Goal: Task Accomplishment & Management: Complete application form

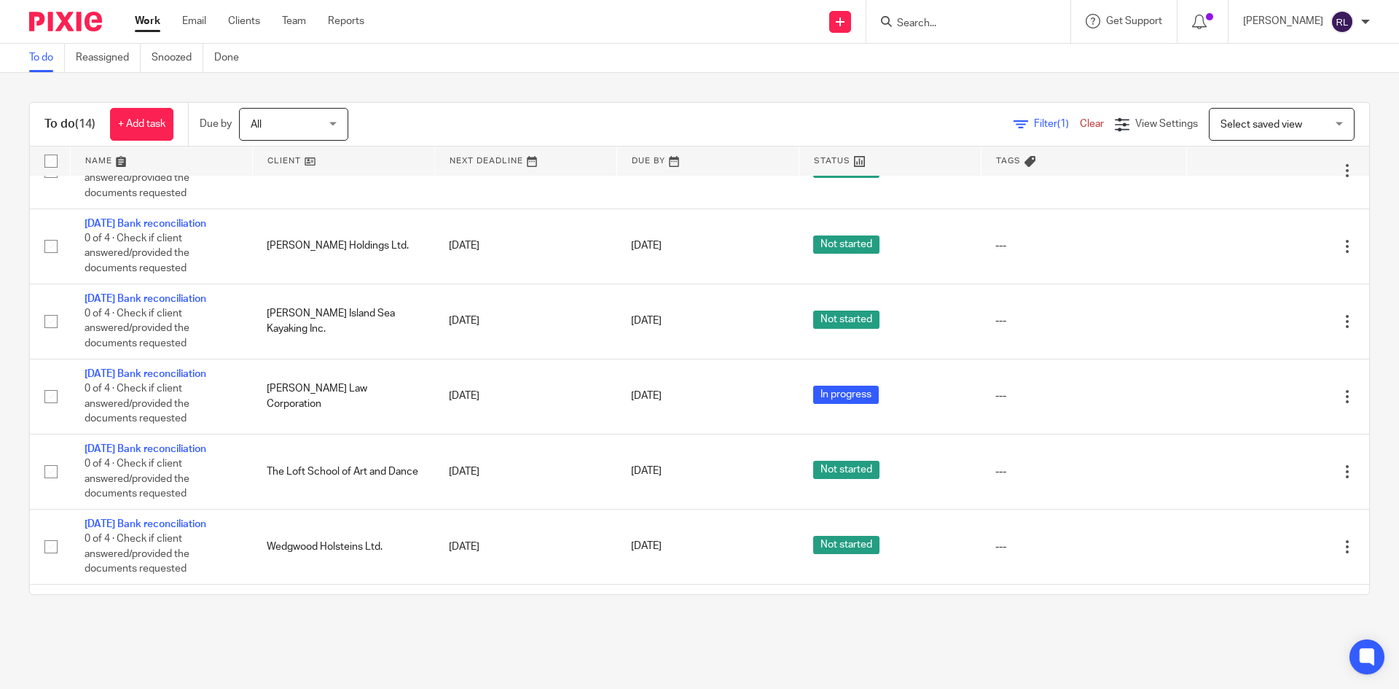
scroll to position [345, 0]
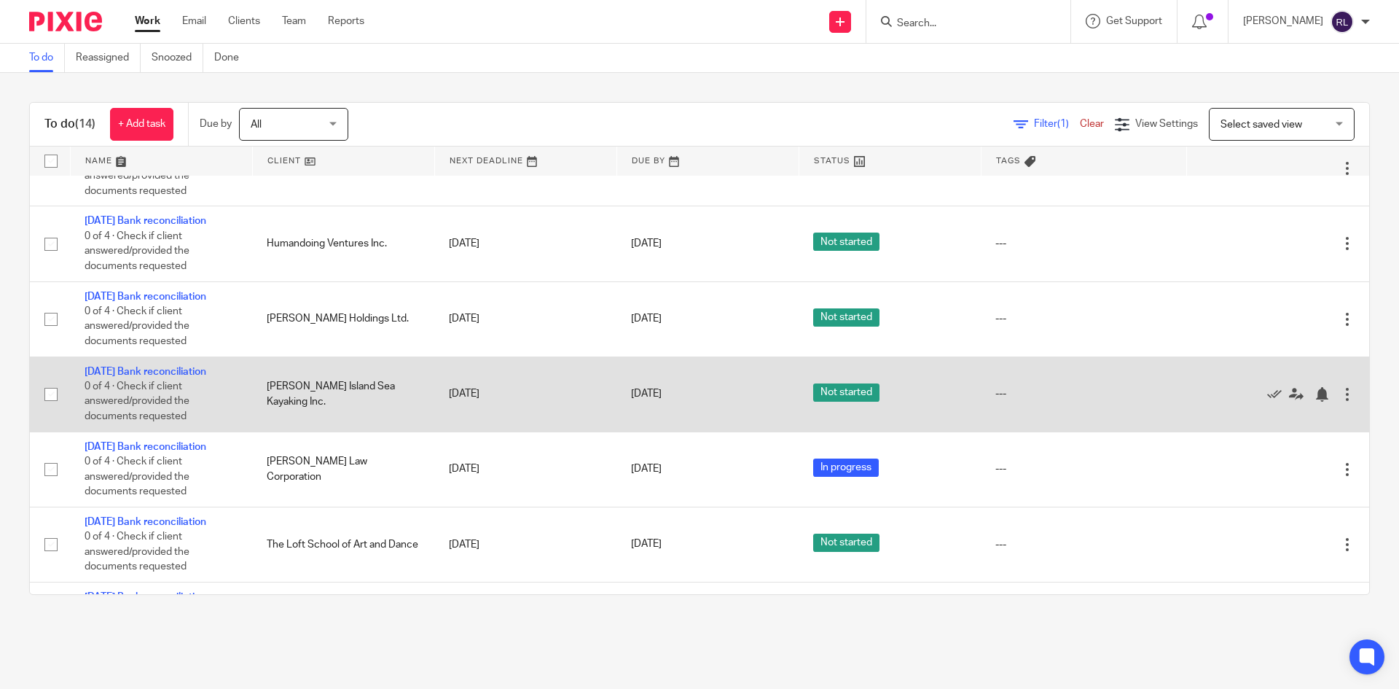
click at [115, 431] on td "August 2025 Bank reconciliation 0 of 4 · Check if client answered/provided the …" at bounding box center [161, 393] width 182 height 75
click at [128, 431] on td "August 2025 Bank reconciliation 0 of 4 · Check if client answered/provided the …" at bounding box center [161, 393] width 182 height 75
click at [128, 377] on link "[DATE] Bank reconciliation" at bounding box center [146, 372] width 122 height 10
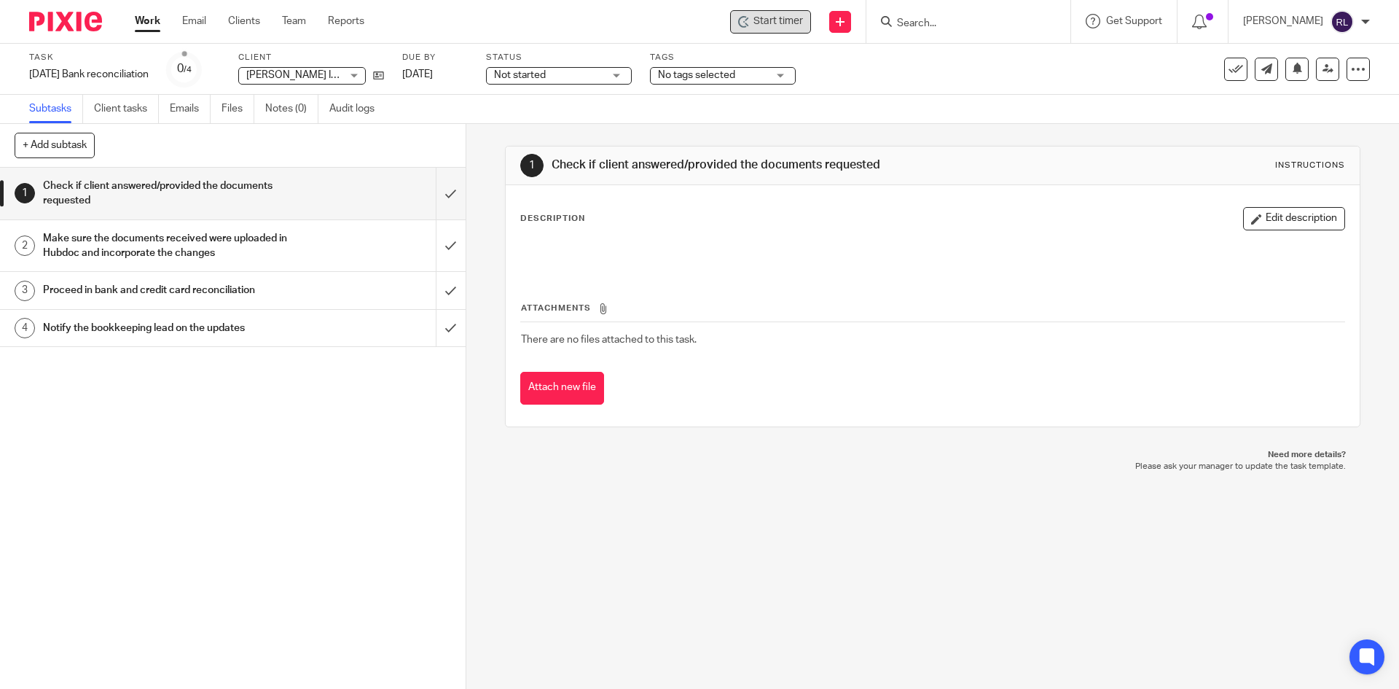
click at [771, 23] on span "Start timer" at bounding box center [778, 21] width 50 height 15
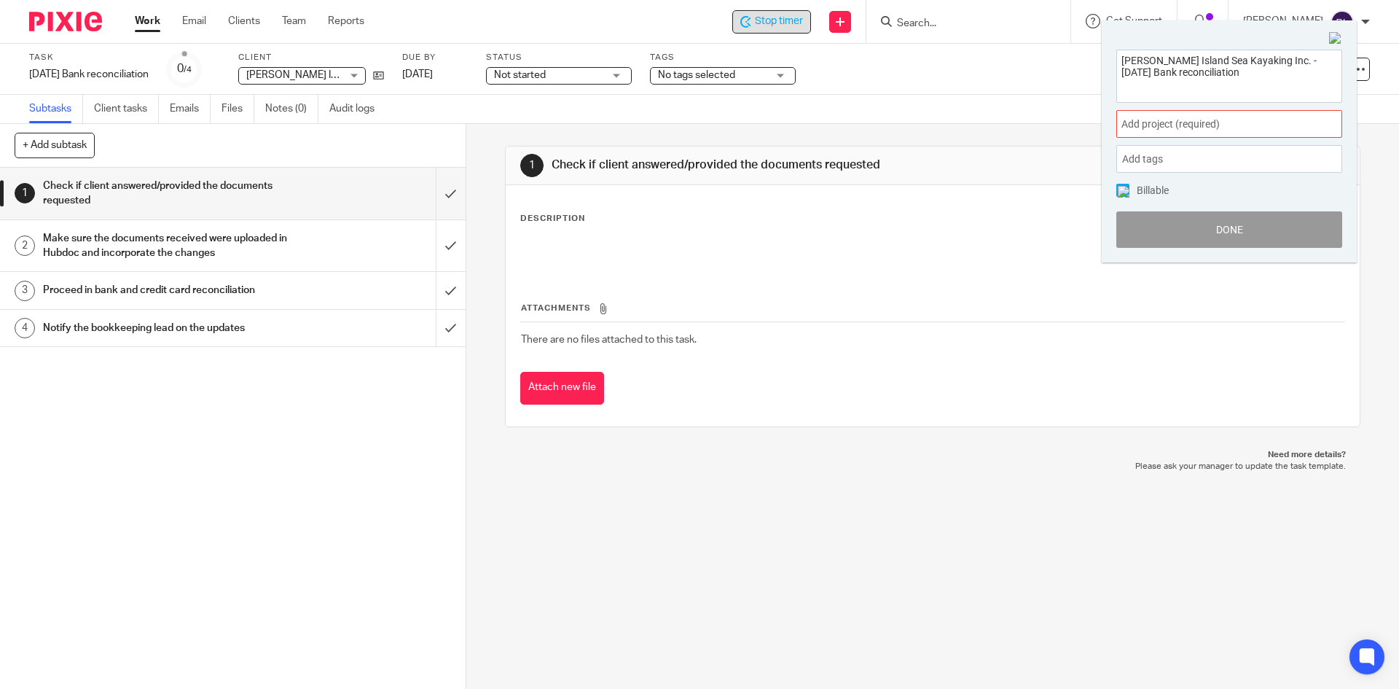
click at [1177, 122] on span "Add project (required) :" at bounding box center [1213, 124] width 184 height 15
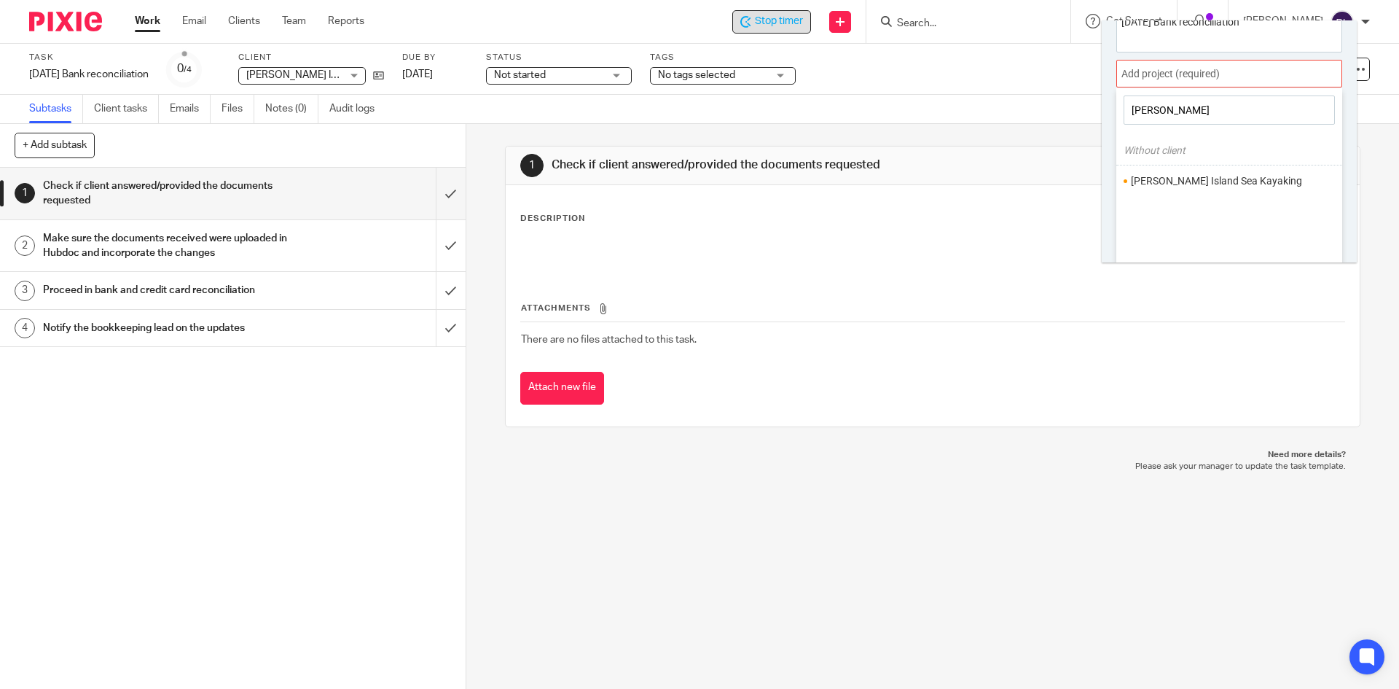
scroll to position [72, 0]
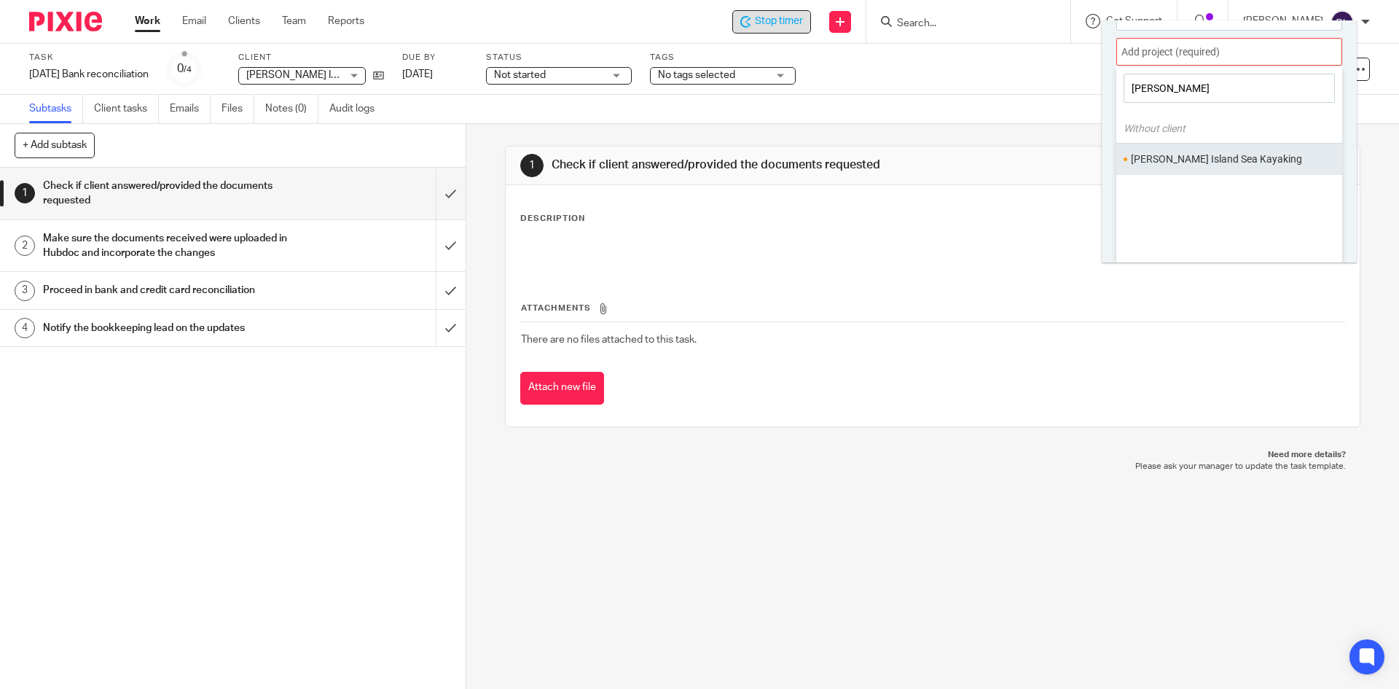
type input "bowen"
click at [1199, 155] on li "Bowen Island Sea Kayaking" at bounding box center [1226, 159] width 190 height 15
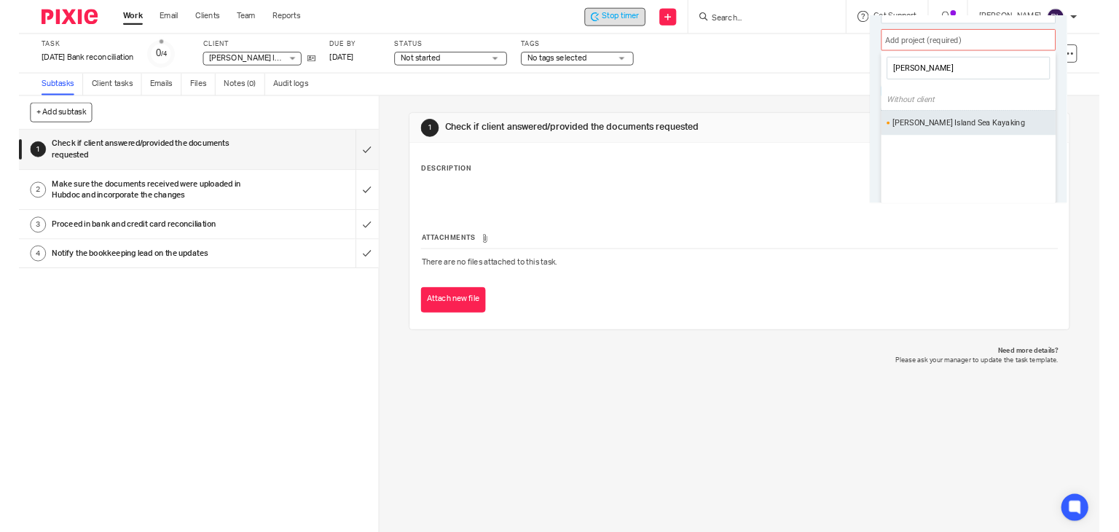
scroll to position [0, 0]
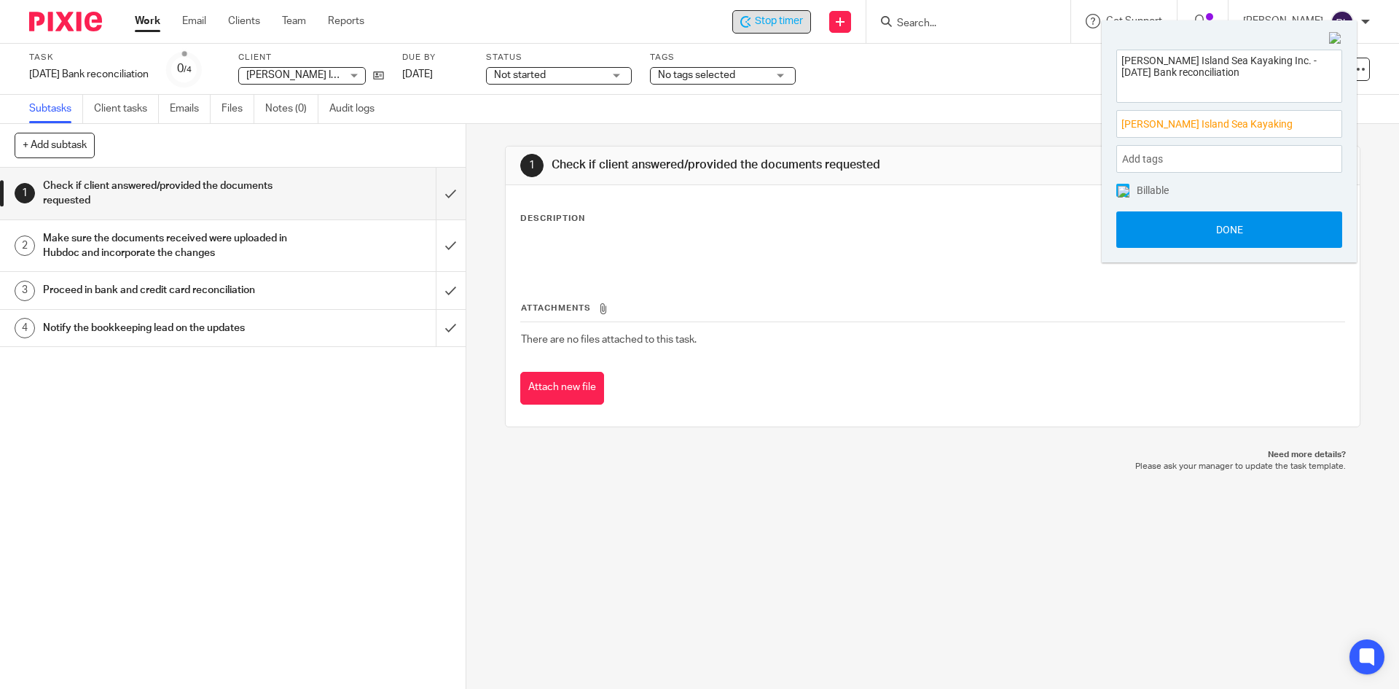
click at [1220, 235] on button "Done" at bounding box center [1229, 229] width 226 height 36
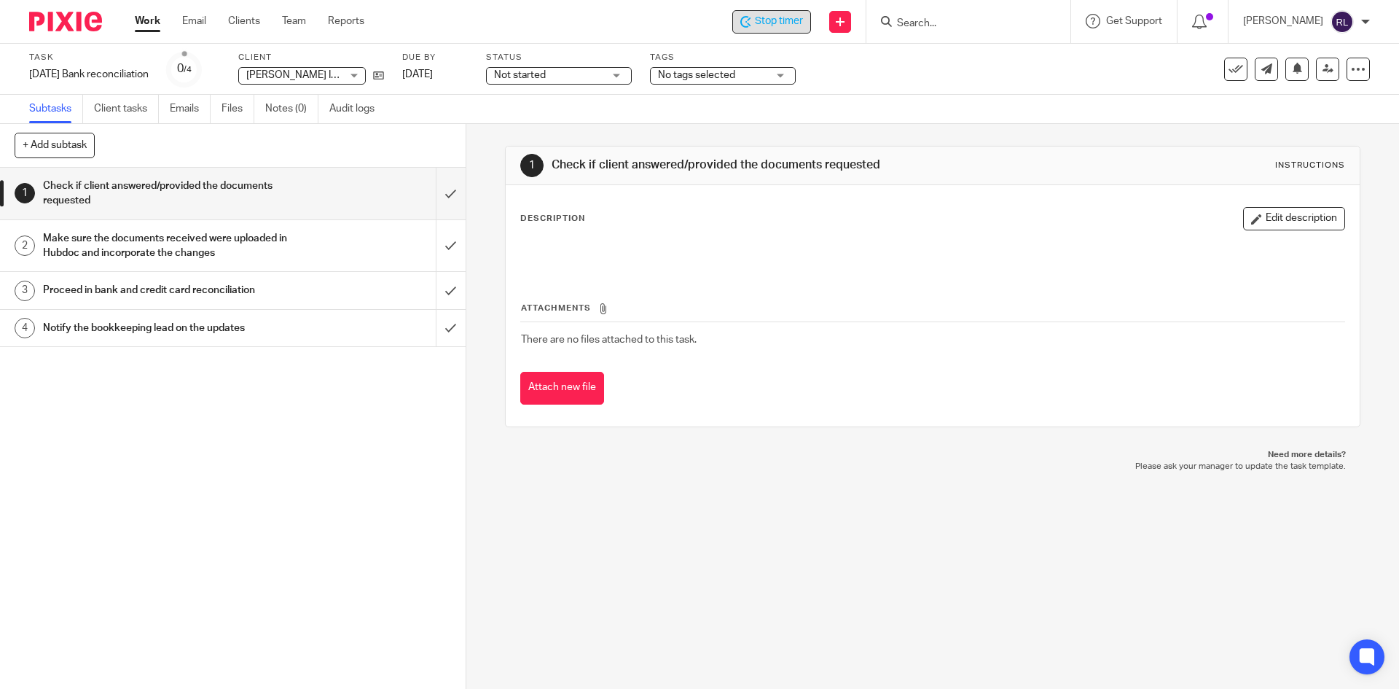
click at [580, 77] on span "Not started" at bounding box center [548, 75] width 109 height 15
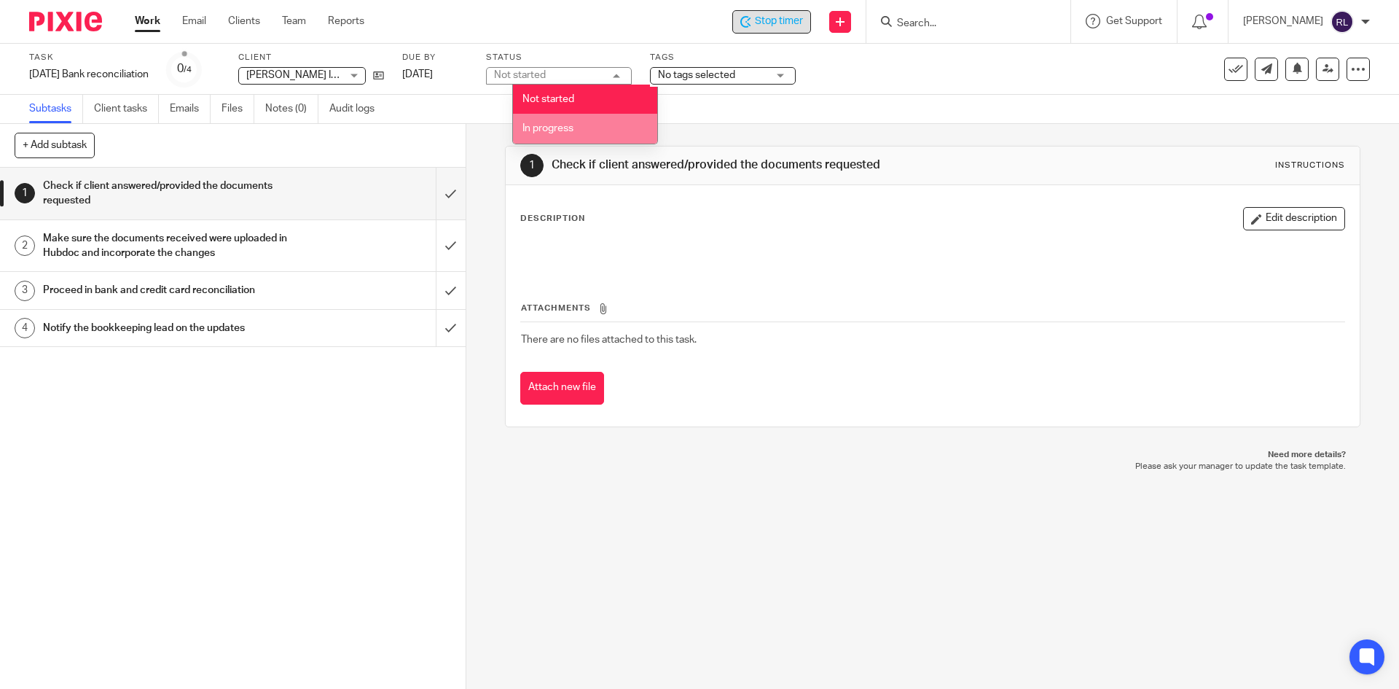
click at [578, 129] on li "In progress" at bounding box center [585, 129] width 144 height 30
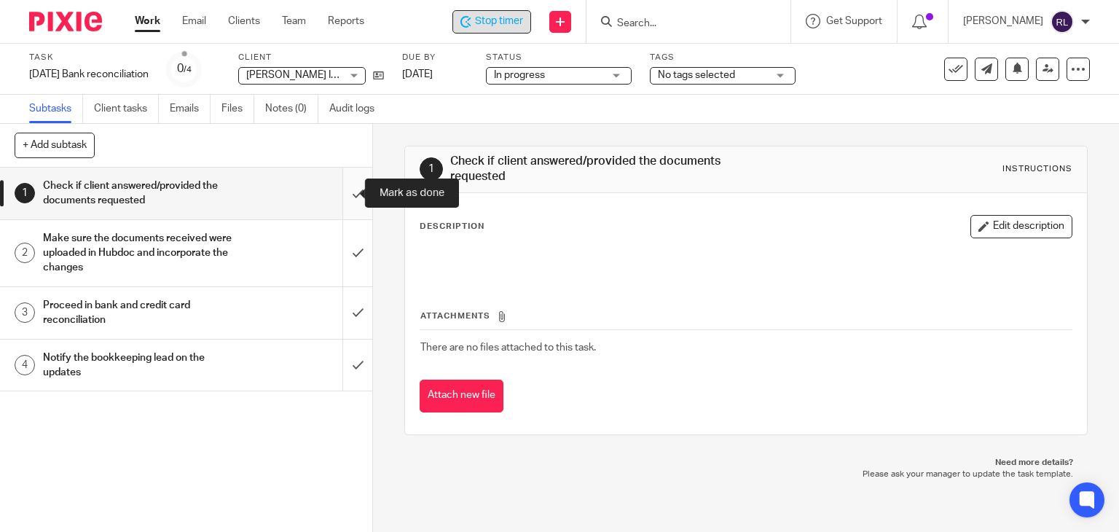
click at [342, 193] on input "submit" at bounding box center [186, 194] width 372 height 52
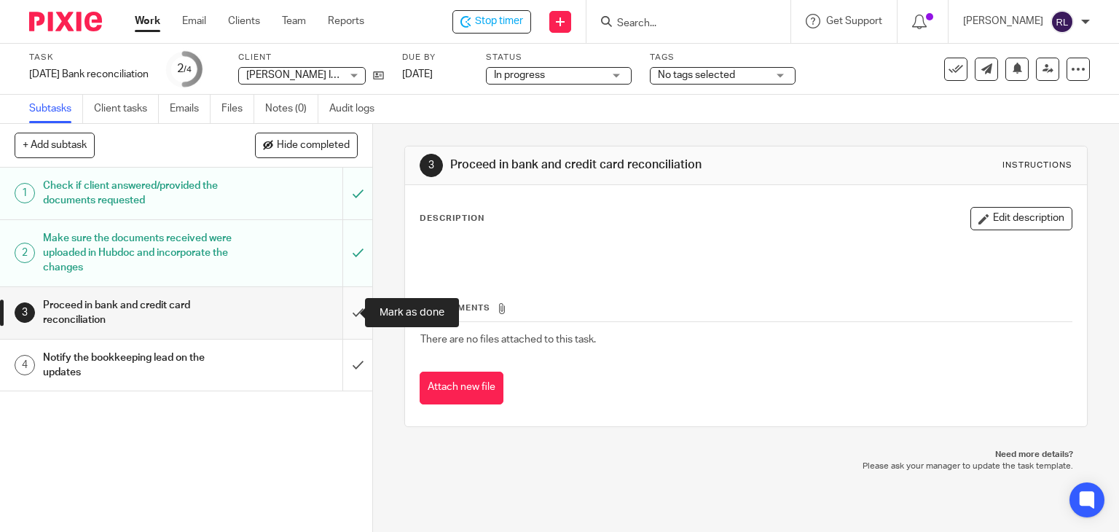
click at [343, 315] on input "submit" at bounding box center [186, 313] width 372 height 52
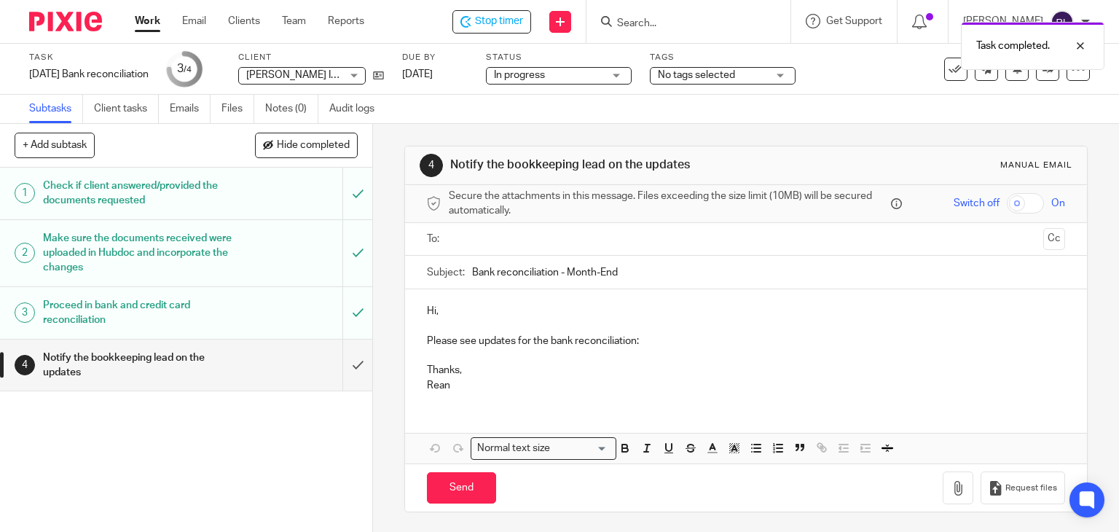
click at [472, 272] on input "Bank reconciliation - Month-End" at bounding box center [769, 272] width 594 height 33
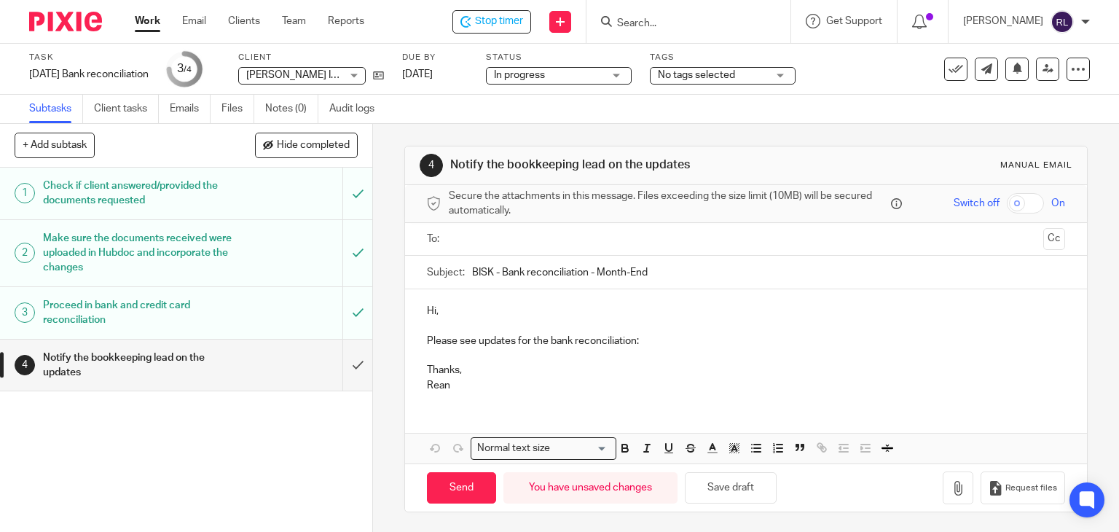
click at [597, 270] on input "BISK - Bank reconciliation - Month-End" at bounding box center [769, 272] width 594 height 33
type input "BISK - Bank reconciliation - August Month-End"
click at [435, 313] on p "Hi," at bounding box center [746, 311] width 639 height 15
click at [432, 313] on p "Hi," at bounding box center [746, 311] width 639 height 15
click at [672, 342] on p "Please see updates for the bank reconciliation:" at bounding box center [746, 341] width 639 height 15
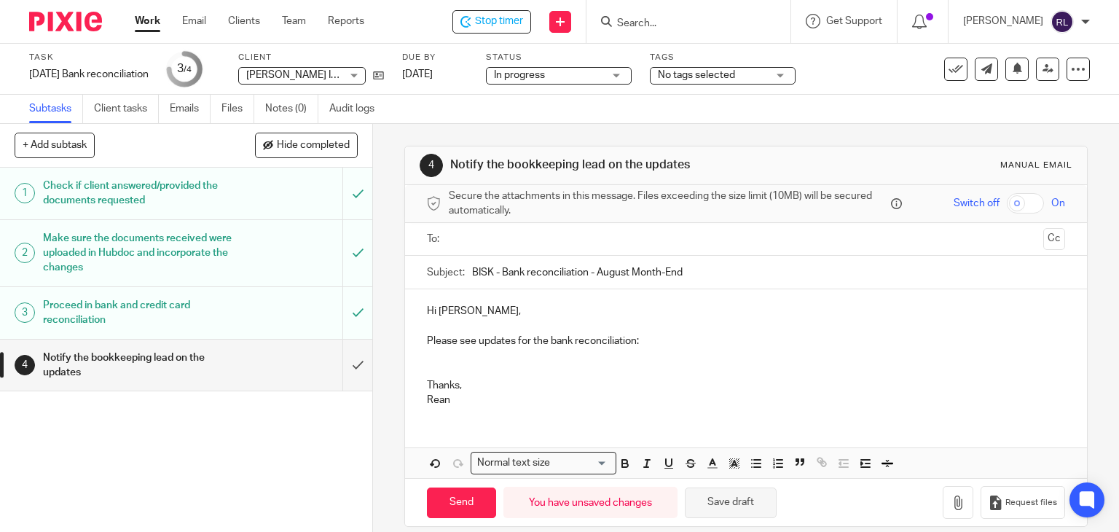
click at [760, 508] on button "Save draft" at bounding box center [731, 502] width 92 height 31
click at [728, 508] on button "Save draft" at bounding box center [731, 502] width 92 height 31
click at [551, 365] on p at bounding box center [746, 370] width 639 height 15
click at [481, 356] on p at bounding box center [746, 355] width 639 height 15
click at [753, 459] on icon "button" at bounding box center [756, 463] width 13 height 13
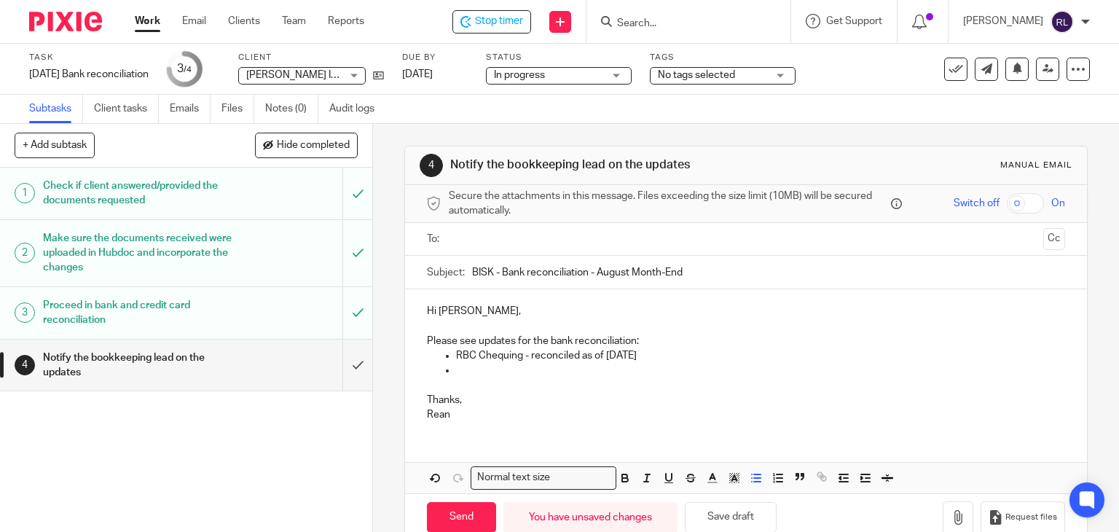
click at [497, 368] on p at bounding box center [761, 370] width 610 height 15
click at [681, 378] on p at bounding box center [746, 385] width 639 height 15
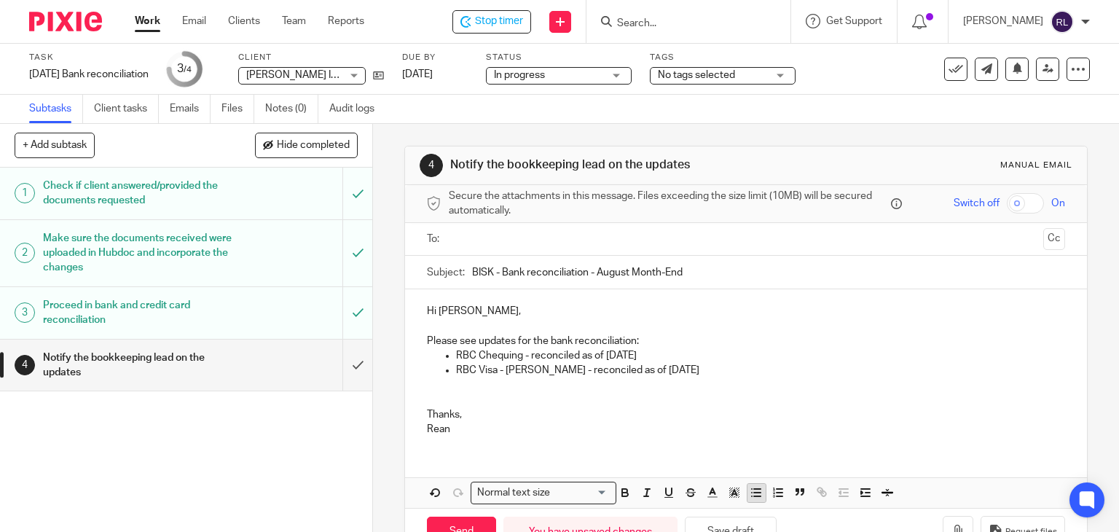
click at [758, 499] on button "button" at bounding box center [757, 493] width 18 height 18
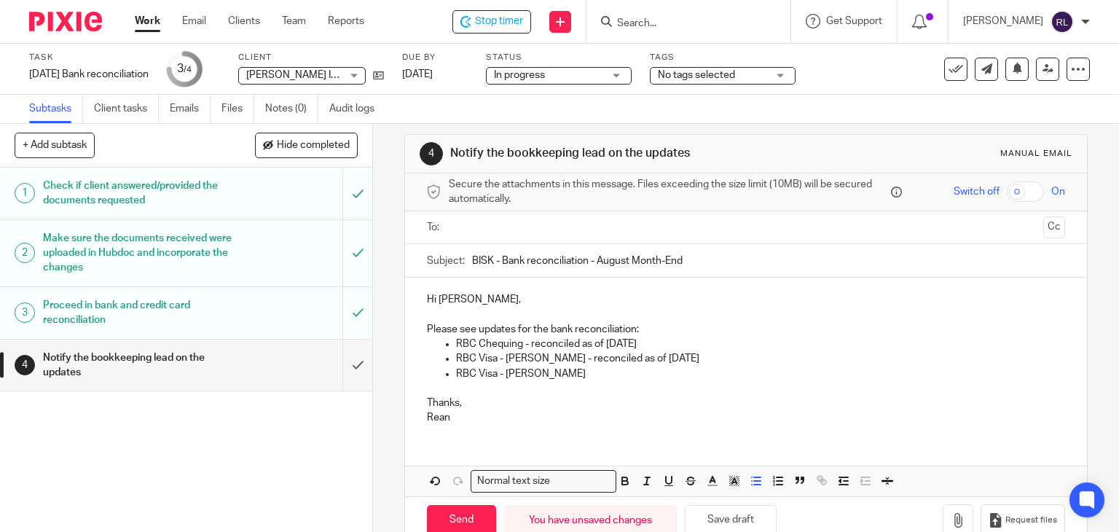
scroll to position [44, 0]
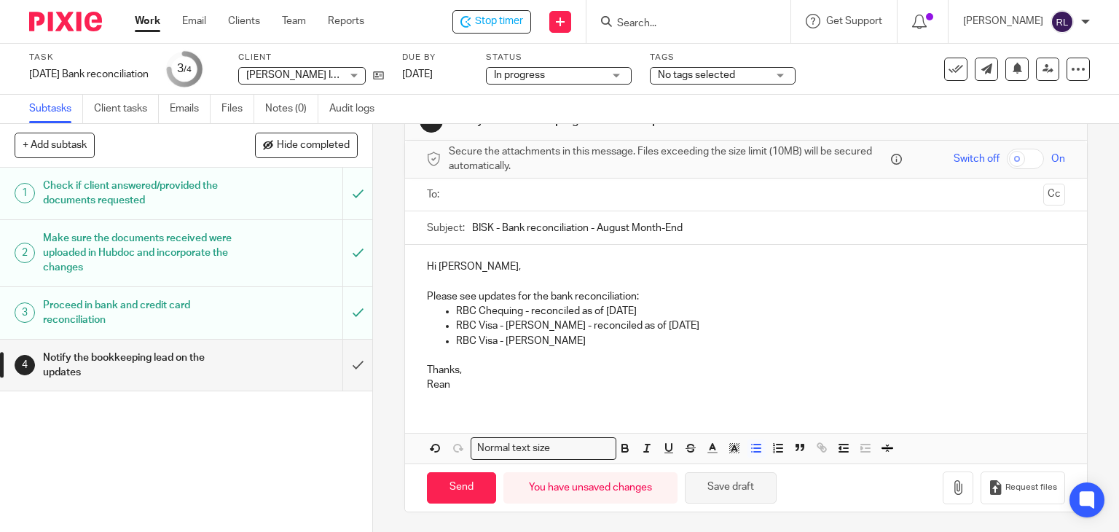
click at [708, 484] on button "Save draft" at bounding box center [731, 487] width 92 height 31
click at [715, 489] on button "Save draft" at bounding box center [731, 487] width 92 height 31
click at [572, 329] on p "RBC Visa - Steve - reconciled as of August 14th" at bounding box center [761, 325] width 610 height 15
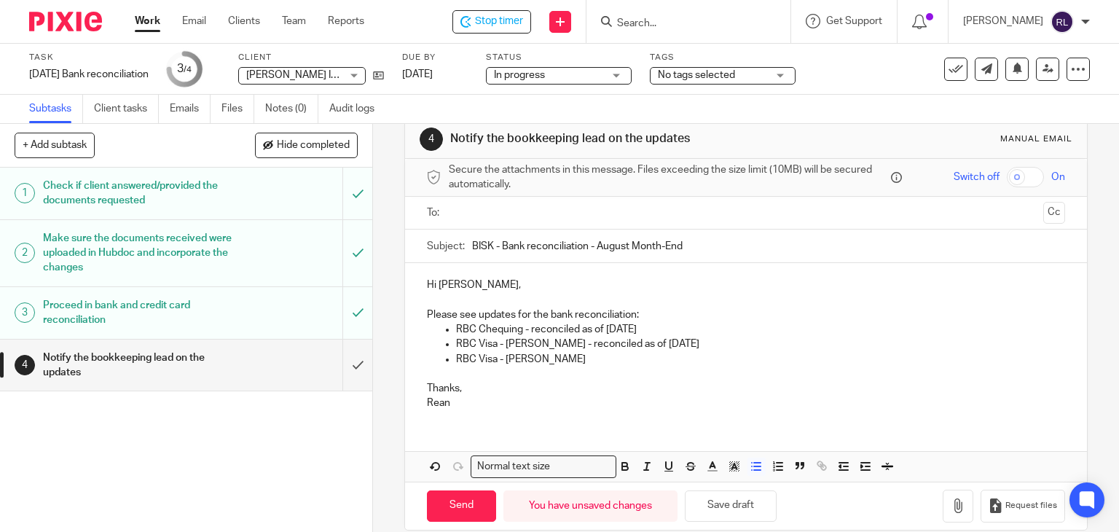
scroll to position [0, 0]
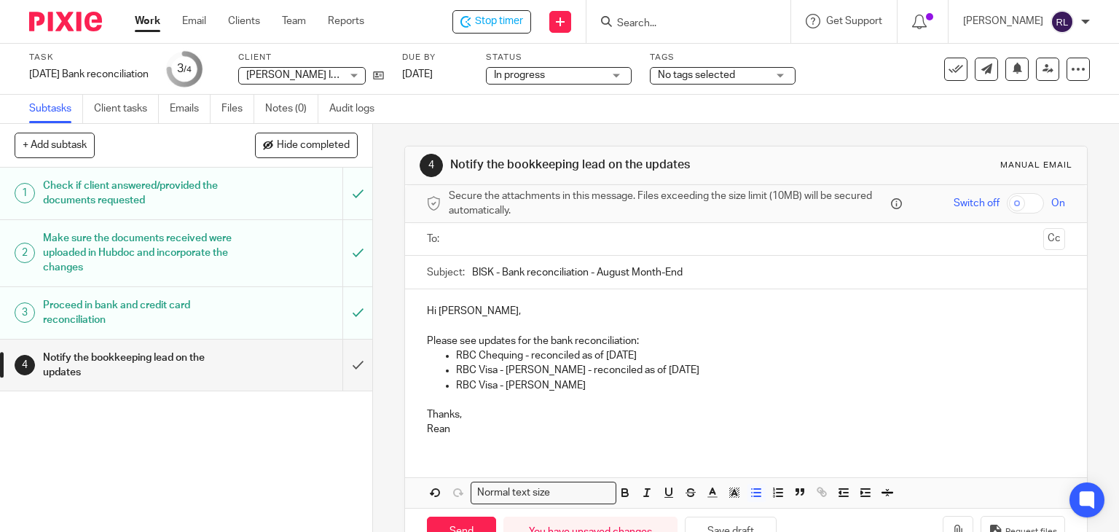
click at [531, 341] on p "Please see updates for the bank reconciliation:" at bounding box center [746, 341] width 639 height 15
click at [536, 393] on p at bounding box center [746, 400] width 639 height 15
click at [544, 386] on p "RBC Visa - Josie" at bounding box center [761, 385] width 610 height 15
drag, startPoint x: 536, startPoint y: 371, endPoint x: 672, endPoint y: 370, distance: 135.5
click at [672, 370] on p "RBC Visa - Steve - reconciled as of August 14th" at bounding box center [761, 370] width 610 height 15
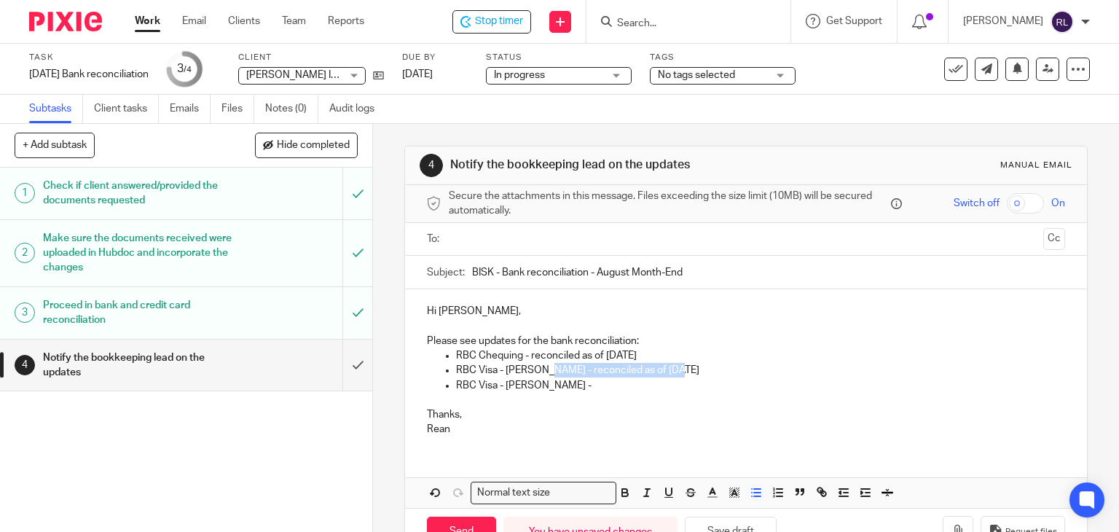
copy p "reconciled as of August 14th"
click at [570, 391] on p "RBC Visa - Josie -" at bounding box center [761, 385] width 610 height 15
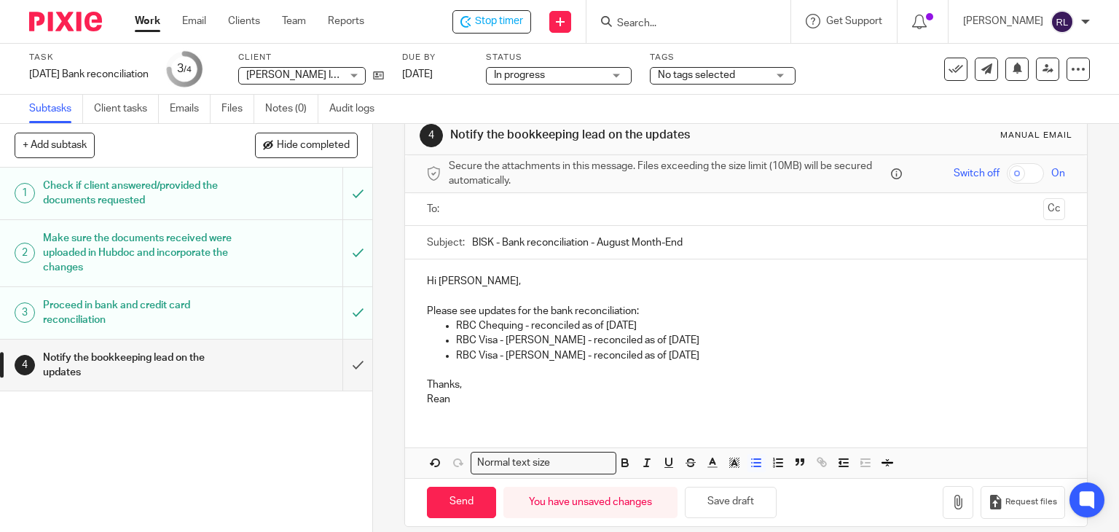
scroll to position [44, 0]
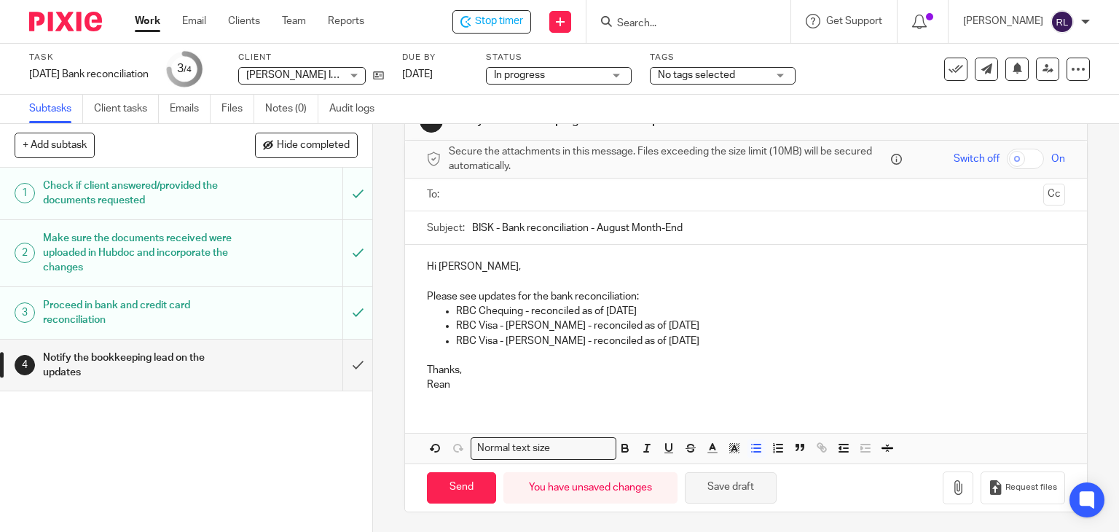
click at [746, 484] on button "Save draft" at bounding box center [731, 487] width 92 height 31
click at [724, 491] on button "Save draft" at bounding box center [731, 487] width 92 height 31
click at [472, 490] on input "Send" at bounding box center [461, 487] width 69 height 31
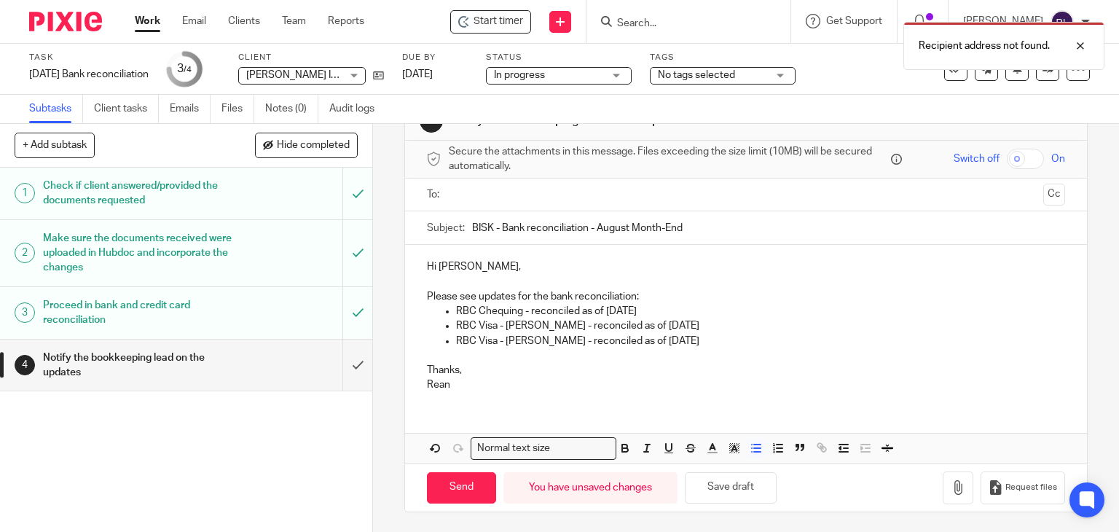
scroll to position [0, 0]
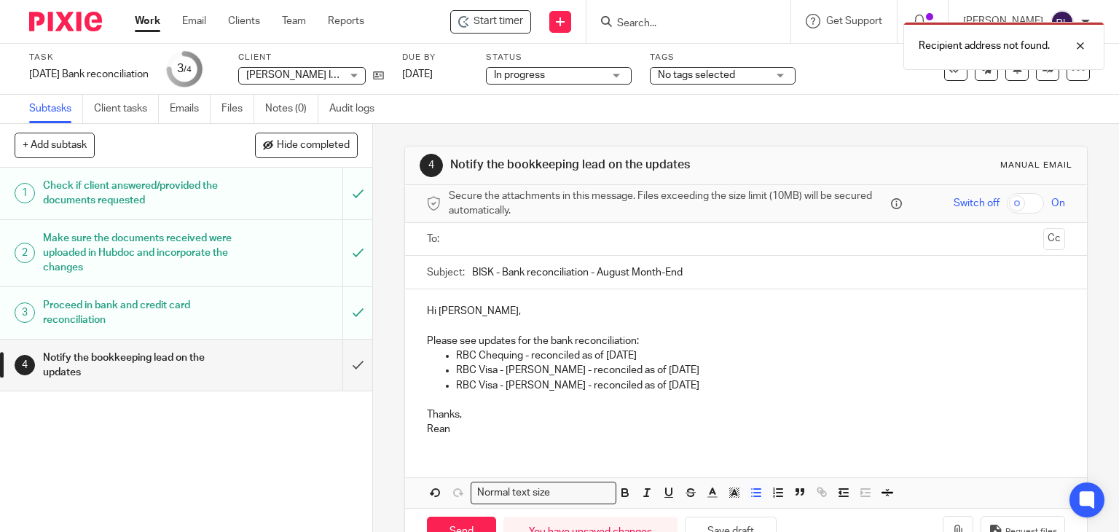
click at [504, 238] on input "text" at bounding box center [746, 239] width 584 height 17
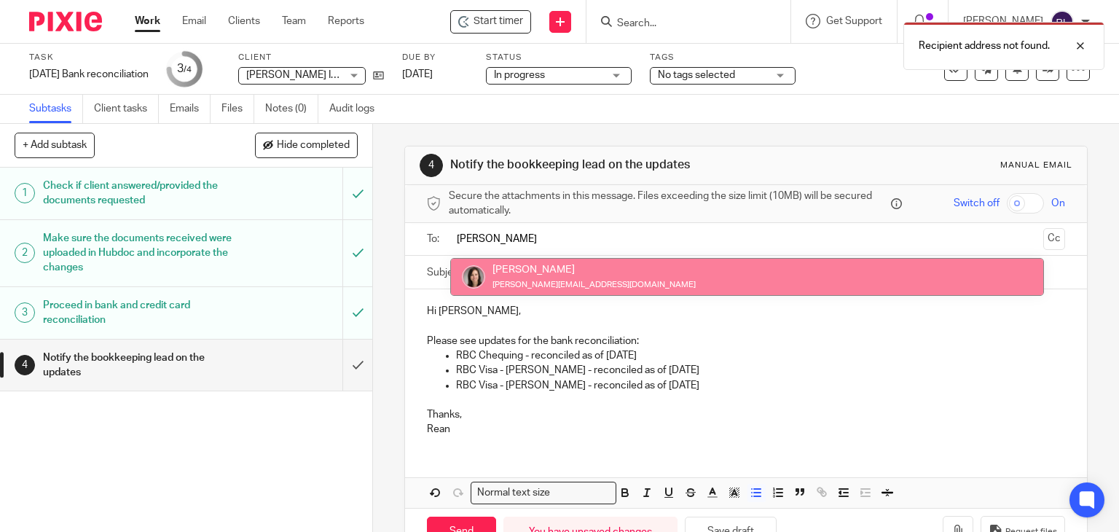
type input "dani"
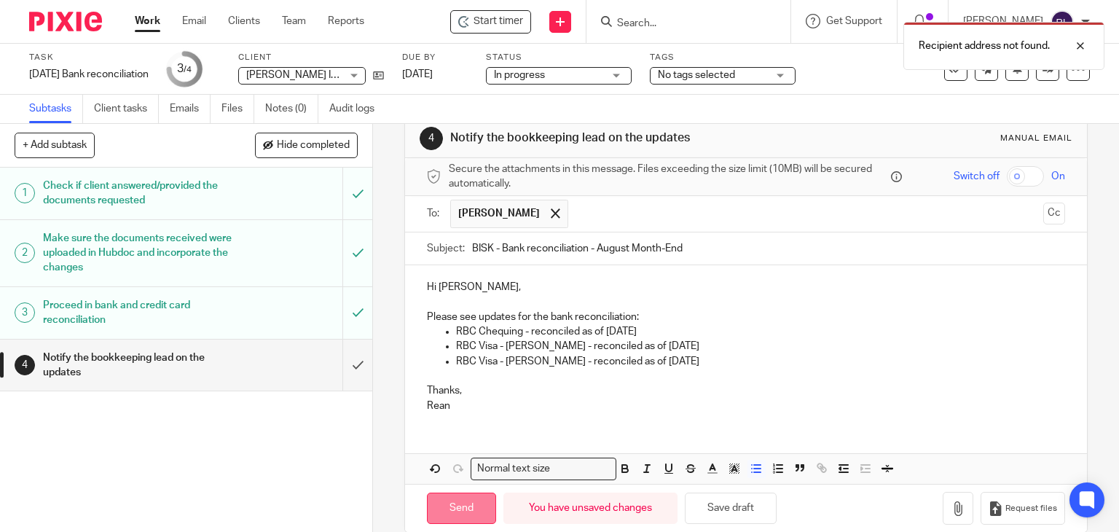
scroll to position [47, 0]
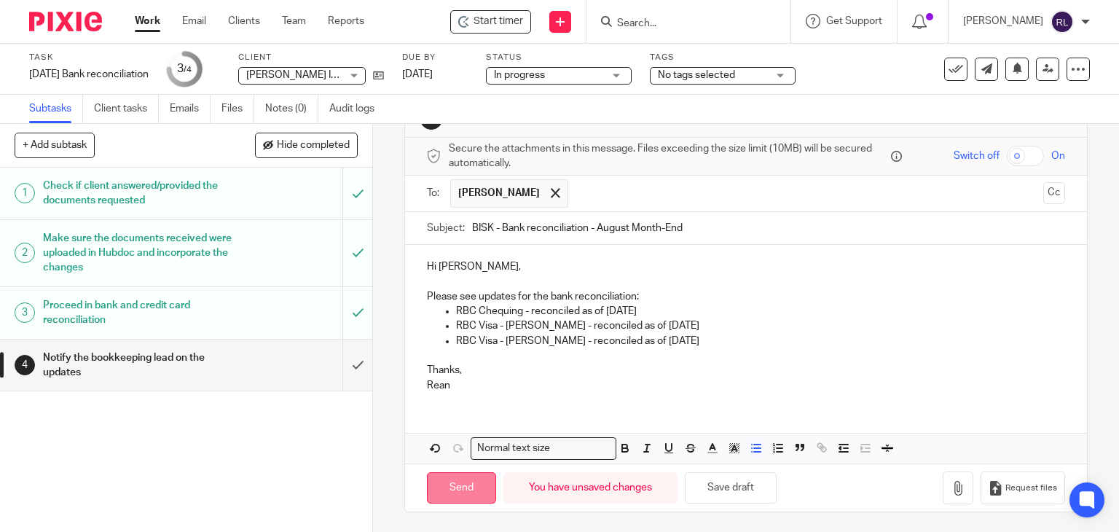
click at [473, 488] on input "Send" at bounding box center [461, 487] width 69 height 31
type input "Sent"
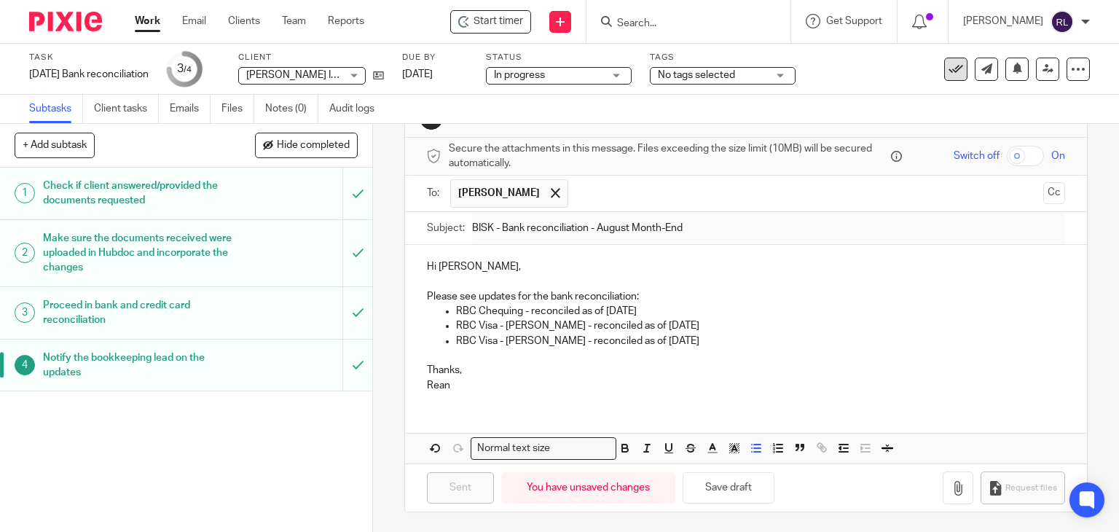
click at [949, 68] on icon at bounding box center [956, 69] width 15 height 15
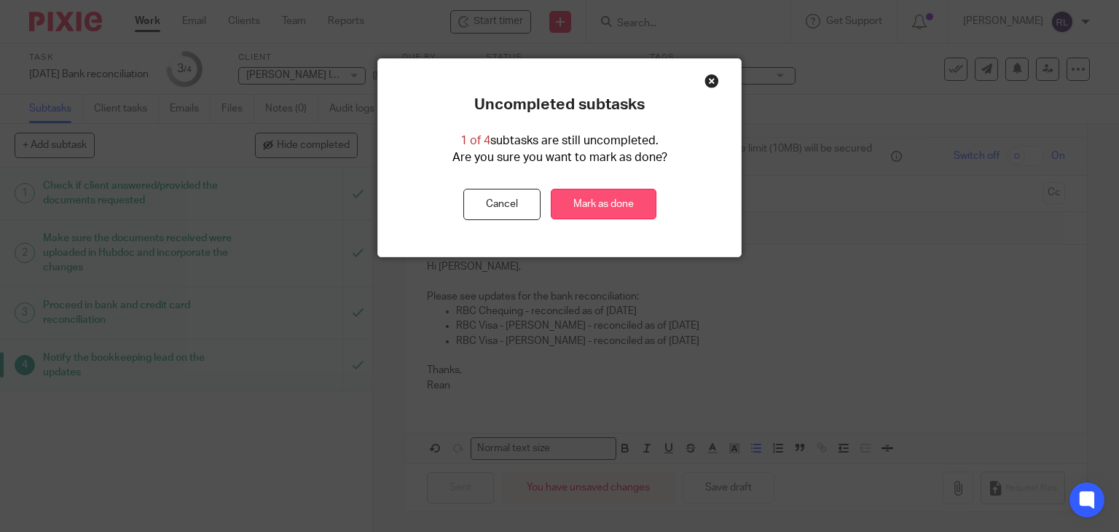
click at [595, 207] on link "Mark as done" at bounding box center [604, 204] width 106 height 31
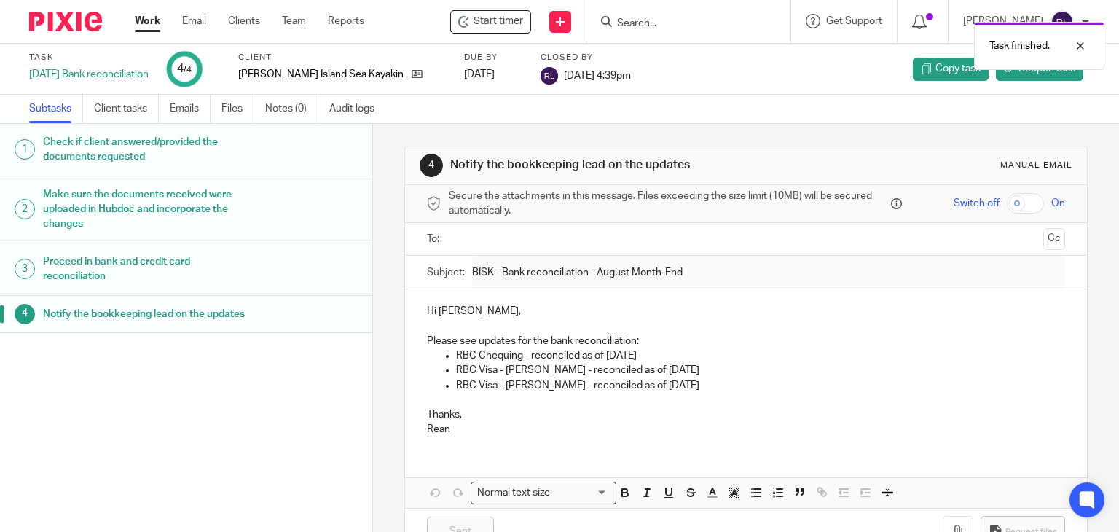
click at [149, 24] on link "Work" at bounding box center [148, 21] width 26 height 15
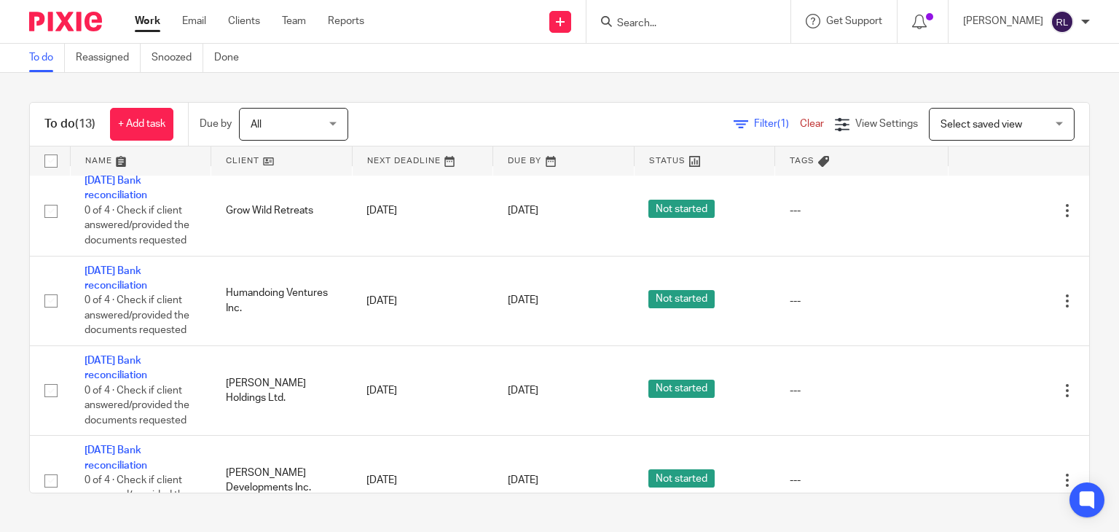
scroll to position [136, 0]
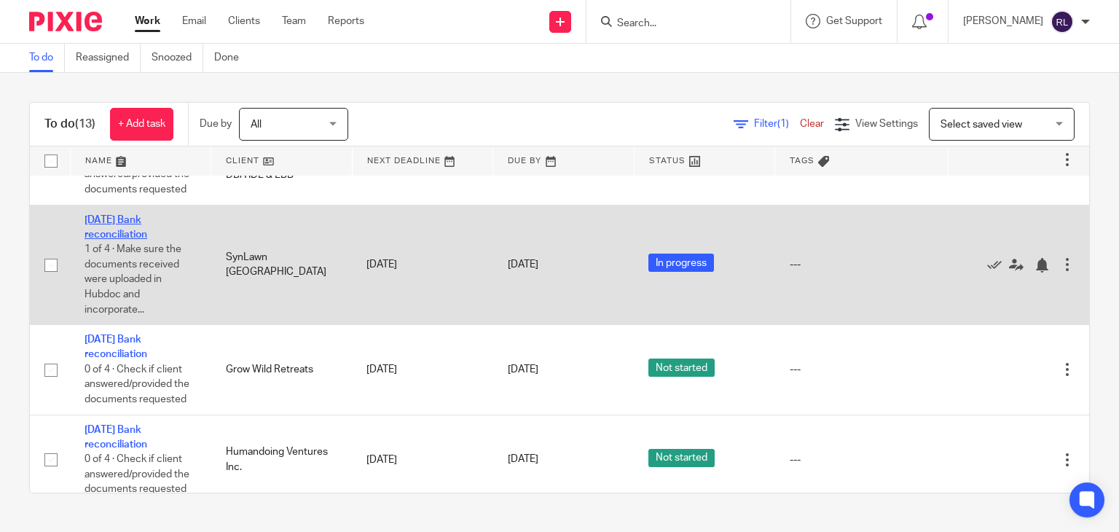
click at [130, 240] on link "[DATE] Bank reconciliation" at bounding box center [116, 227] width 63 height 25
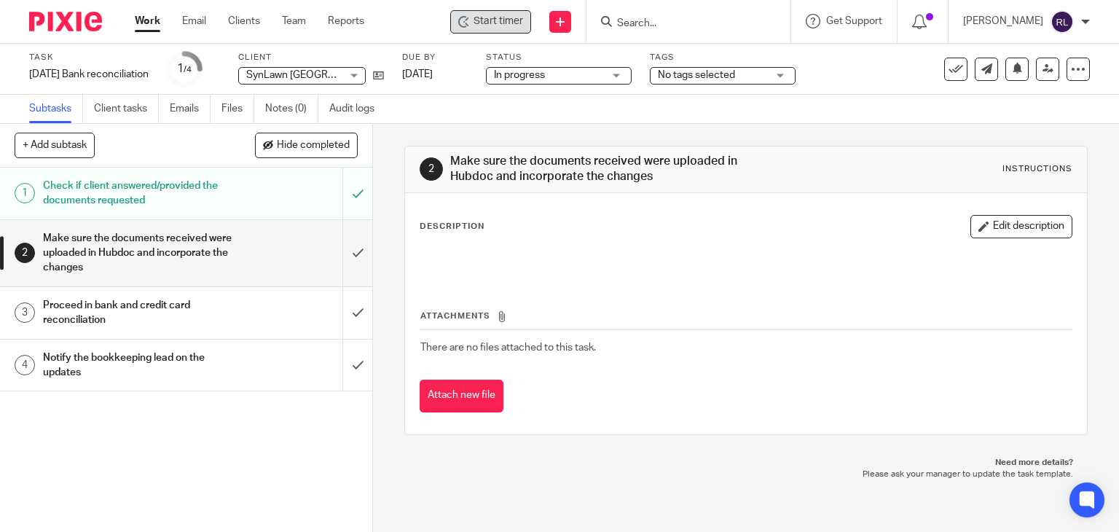
click at [506, 25] on span "Start timer" at bounding box center [499, 21] width 50 height 15
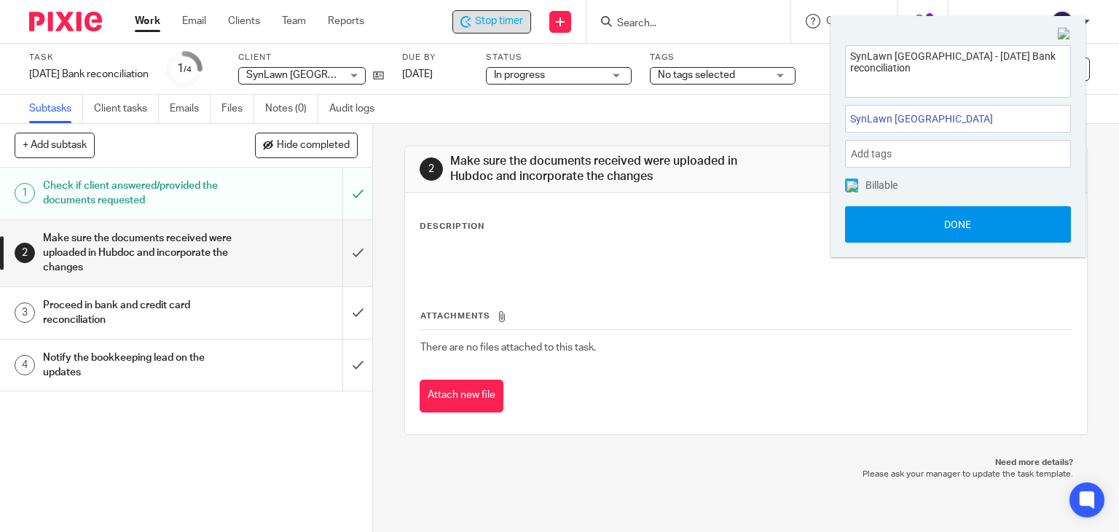
click at [905, 221] on button "Done" at bounding box center [958, 224] width 226 height 36
